Goal: Check status: Check status

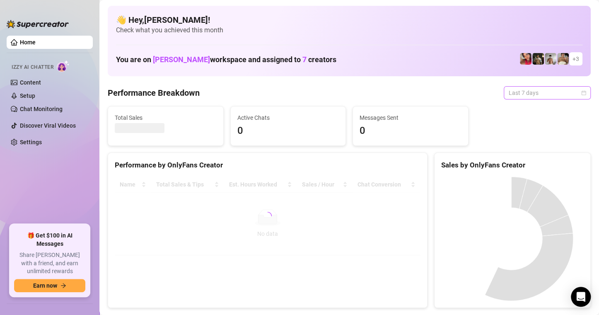
click at [577, 90] on span "Last 7 days" at bounding box center [547, 93] width 77 height 12
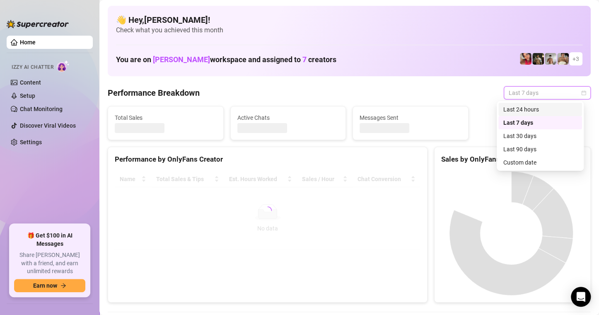
click at [536, 162] on div "Custom date" at bounding box center [541, 162] width 74 height 9
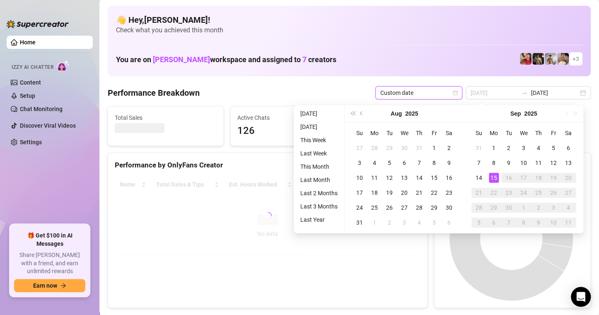
type input "[DATE]"
click at [492, 179] on div "15" at bounding box center [494, 178] width 10 height 10
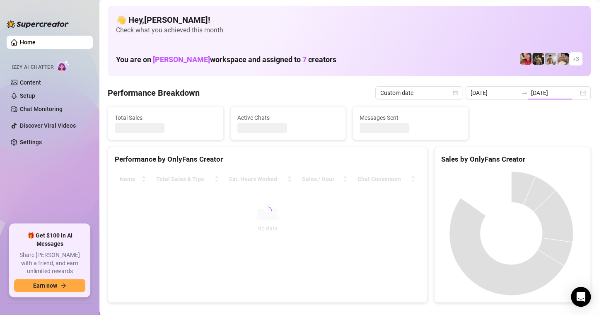
type input "[DATE]"
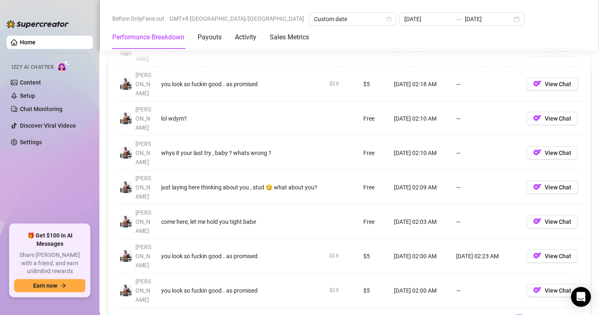
scroll to position [1036, 0]
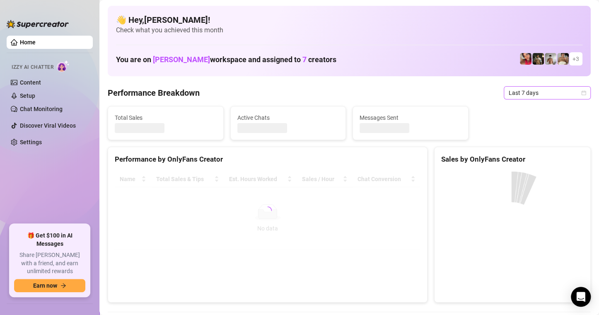
click at [581, 94] on icon "calendar" at bounding box center [583, 92] width 5 height 5
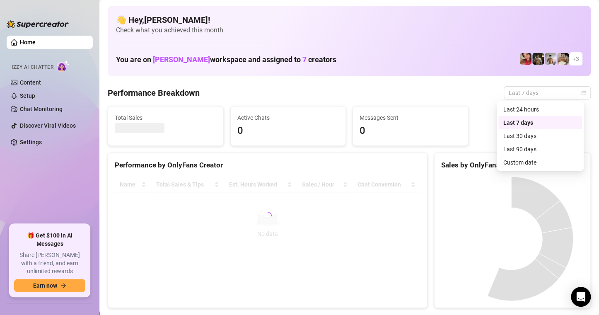
click at [533, 162] on div "Custom date" at bounding box center [541, 162] width 74 height 9
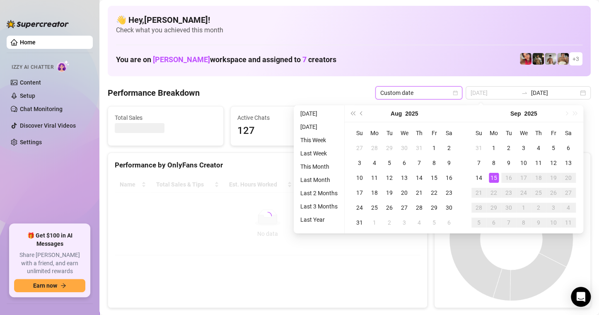
type input "[DATE]"
click at [494, 177] on div "15" at bounding box center [494, 178] width 10 height 10
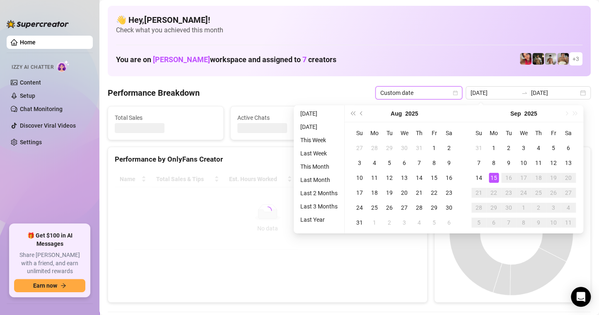
type input "[DATE]"
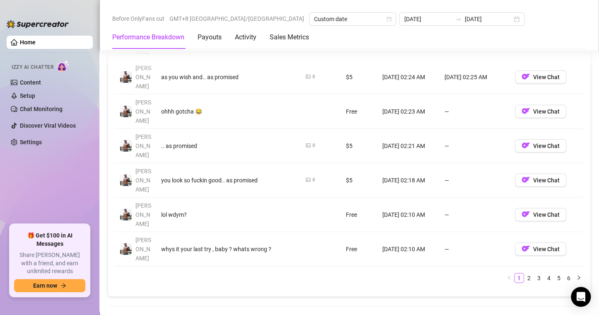
scroll to position [995, 0]
